Goal: Navigation & Orientation: Find specific page/section

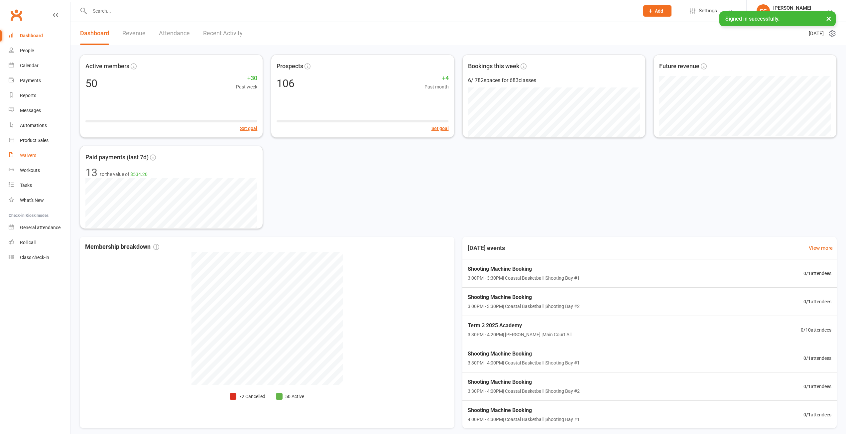
click at [31, 153] on div "Waivers" at bounding box center [28, 155] width 16 height 5
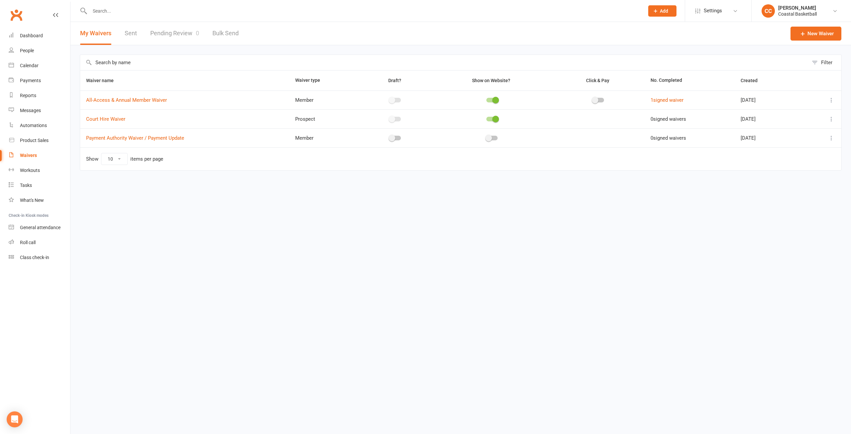
click at [172, 29] on link "Pending Review 0" at bounding box center [174, 33] width 49 height 23
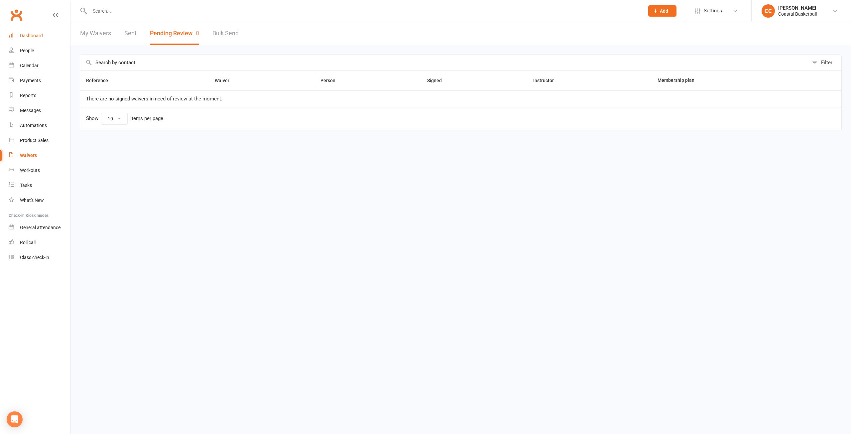
click at [37, 31] on link "Dashboard" at bounding box center [39, 35] width 61 height 15
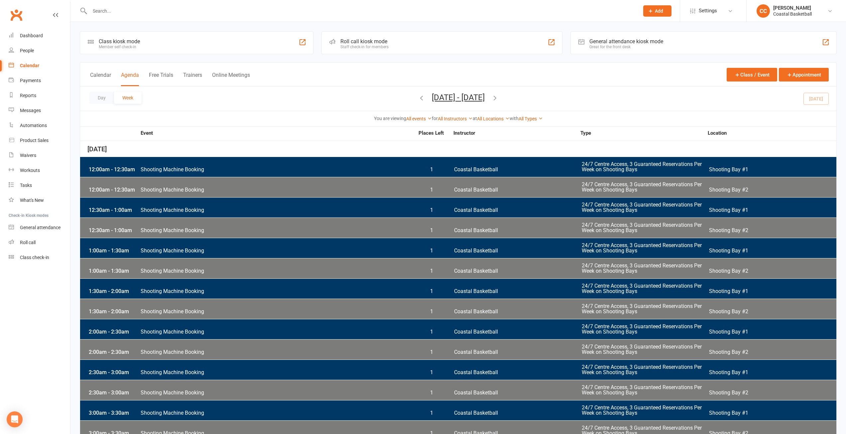
click at [540, 116] on link "All Types" at bounding box center [530, 118] width 24 height 5
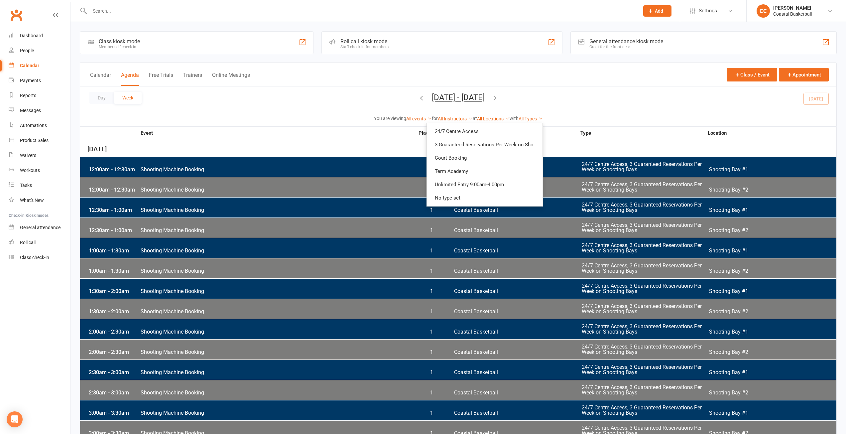
click at [576, 97] on div "Day Week [DATE] - [DATE] [DATE] Sun Mon Tue Wed Thu Fri Sat 27 28 29 30 31 01 0…" at bounding box center [458, 98] width 756 height 24
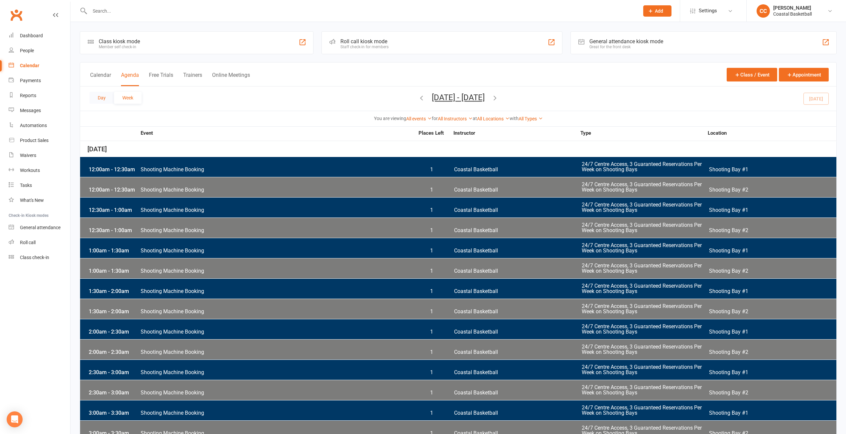
click at [97, 102] on button "Day" at bounding box center [101, 98] width 25 height 12
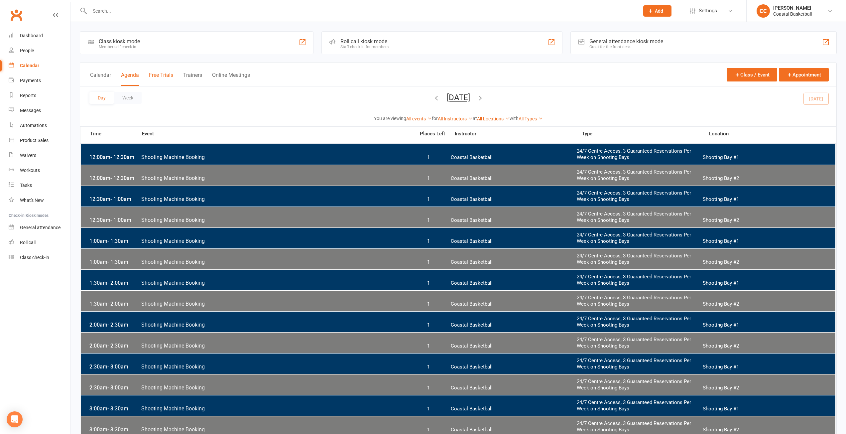
click at [163, 74] on button "Free Trials" at bounding box center [161, 79] width 24 height 14
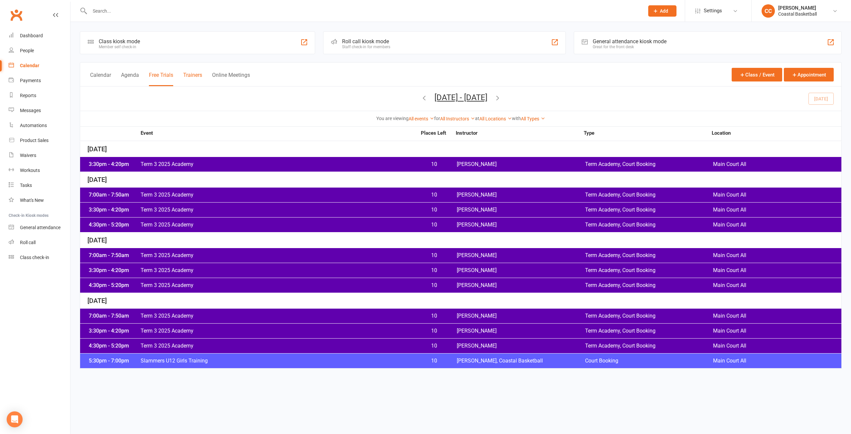
click at [196, 77] on button "Trainers" at bounding box center [192, 79] width 19 height 14
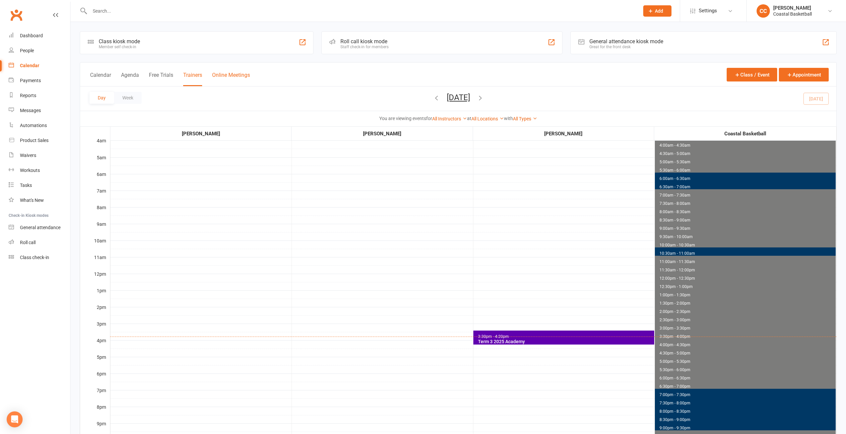
click at [223, 72] on button "Online Meetings" at bounding box center [231, 79] width 38 height 14
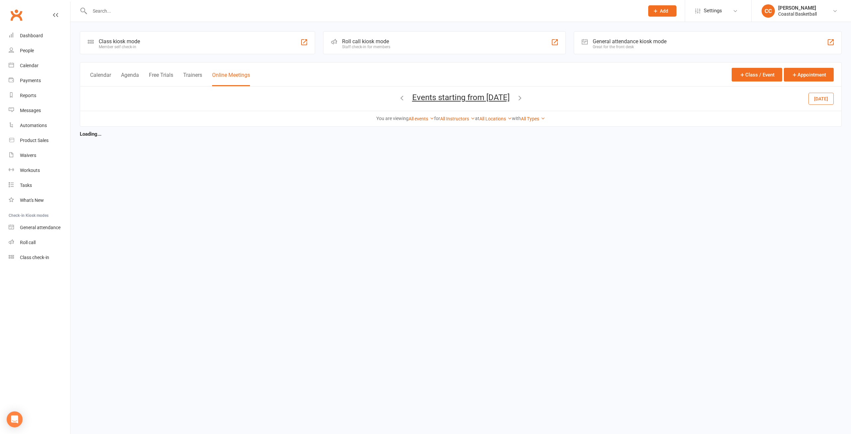
click at [90, 77] on div "Calendar Agenda Free Trials Trainers Online Meetings Class / Event Appointment" at bounding box center [460, 74] width 761 height 24
drag, startPoint x: 90, startPoint y: 77, endPoint x: 99, endPoint y: 76, distance: 9.7
click at [99, 76] on div "Calendar Agenda Free Trials Trainers Online Meetings Class / Event Appointment" at bounding box center [460, 74] width 761 height 24
click at [99, 75] on button "Calendar" at bounding box center [100, 79] width 21 height 14
